Goal: Task Accomplishment & Management: Use online tool/utility

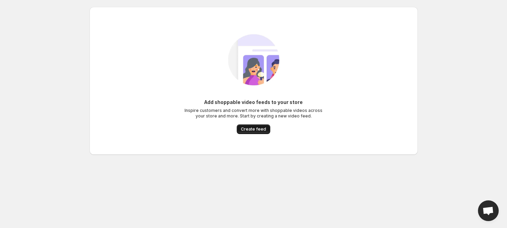
click at [259, 127] on span "Create feed" at bounding box center [253, 129] width 25 height 6
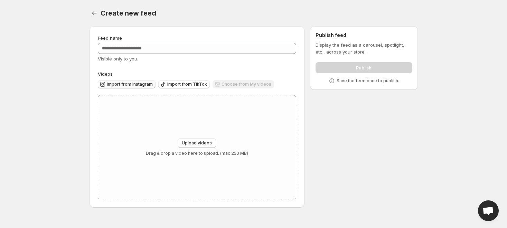
click at [129, 85] on span "Import from Instagram" at bounding box center [130, 84] width 46 height 6
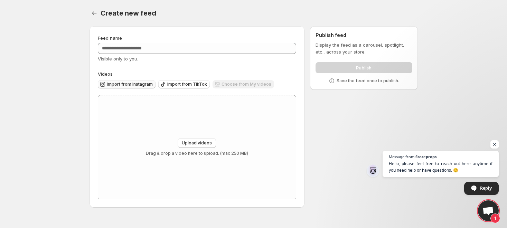
click at [131, 82] on span "Import from Instagram" at bounding box center [130, 84] width 46 height 6
click at [125, 86] on span "Import from Instagram" at bounding box center [130, 84] width 46 height 6
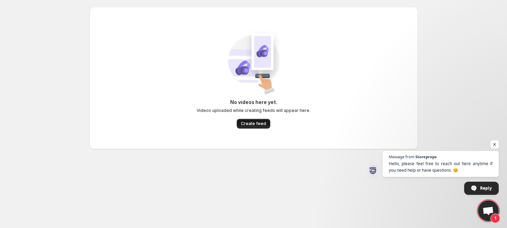
click at [255, 122] on span "Create feed" at bounding box center [253, 124] width 25 height 6
